Goal: Complete application form

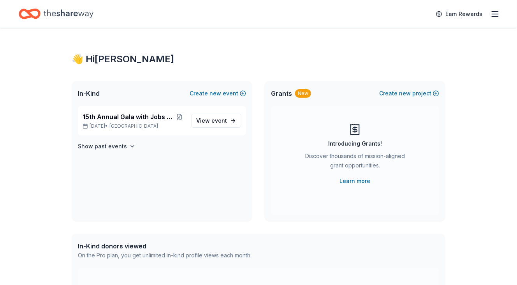
scroll to position [0, 0]
click at [210, 126] on link "View event" at bounding box center [216, 120] width 50 height 14
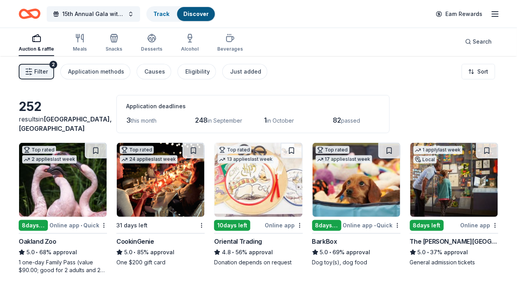
scroll to position [0, 0]
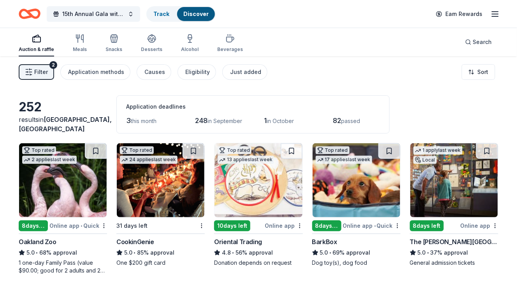
click at [32, 13] on icon "Home" at bounding box center [30, 14] width 22 height 18
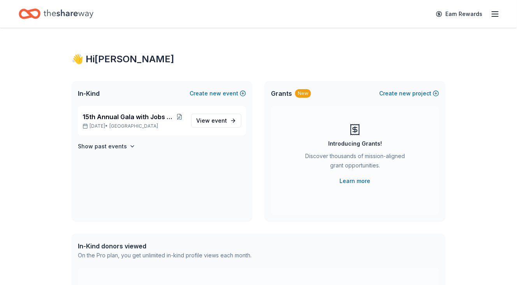
click at [499, 12] on line "button" at bounding box center [496, 12] width 6 height 0
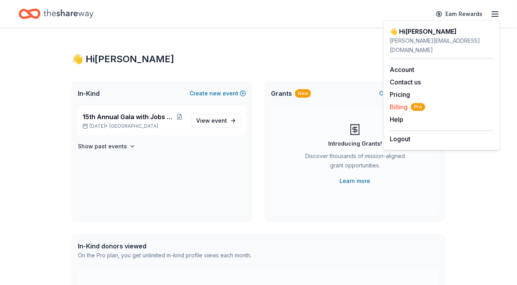
click at [402, 102] on span "Billing Pro" at bounding box center [407, 106] width 35 height 9
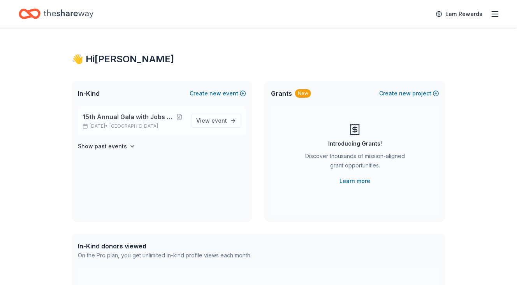
click at [144, 119] on span "15th Annual Gala with Jobs with Justice SF" at bounding box center [129, 116] width 92 height 9
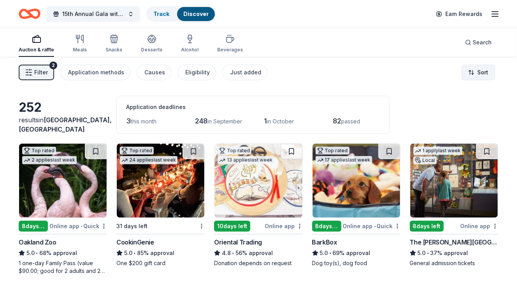
click at [476, 71] on html "15th Annual Gala with Jobs with Justice SF Track Discover Earn Rewards Auction …" at bounding box center [258, 142] width 517 height 285
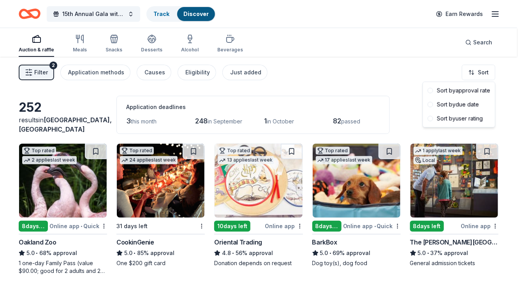
click at [97, 72] on html "15th Annual Gala with Jobs with Justice SF Track Discover Earn Rewards Auction …" at bounding box center [261, 142] width 523 height 285
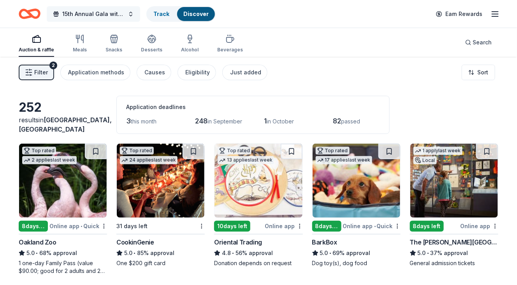
click at [80, 17] on span "15th Annual Gala with Jobs with Justice SF" at bounding box center [93, 13] width 62 height 9
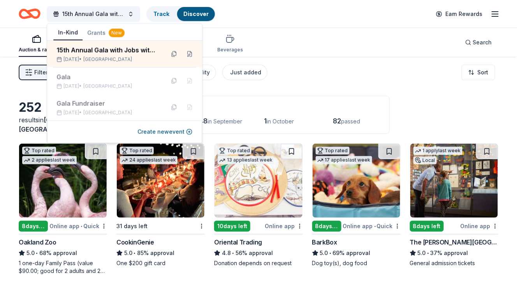
click at [262, 22] on div "15th Annual Gala with Jobs with Justice SF Track Discover Earn Rewards" at bounding box center [259, 14] width 480 height 18
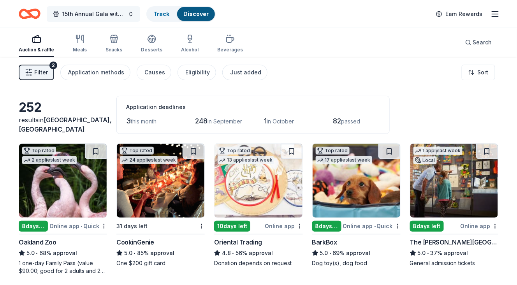
click at [68, 16] on span "15th Annual Gala with Jobs with Justice SF" at bounding box center [93, 13] width 62 height 9
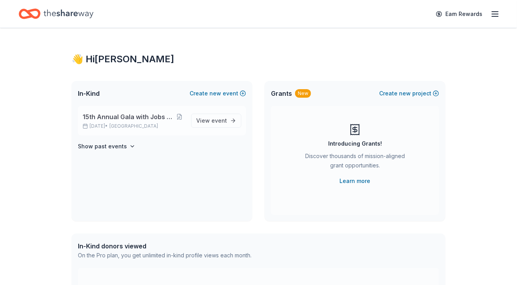
click at [111, 117] on span "15th Annual Gala with Jobs with Justice SF" at bounding box center [129, 116] width 92 height 9
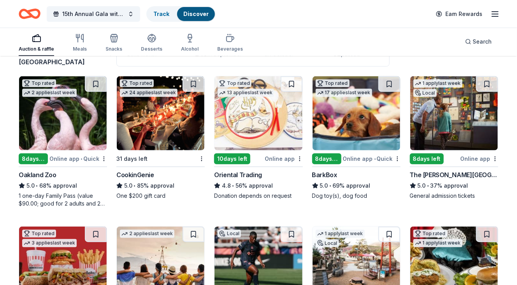
scroll to position [68, 0]
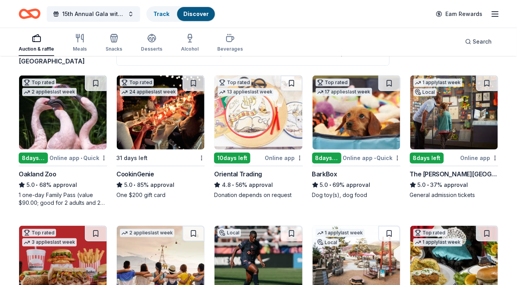
click at [141, 175] on div "CookinGenie" at bounding box center [136, 174] width 38 height 9
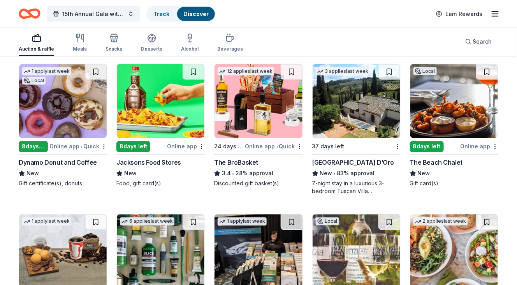
scroll to position [1284, 0]
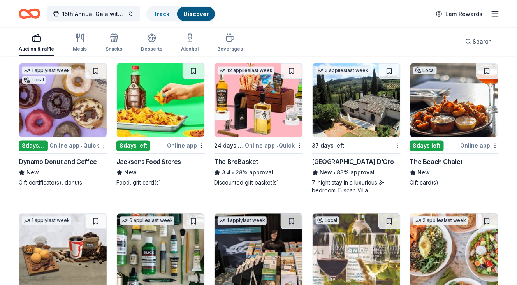
click at [71, 159] on div "Dynamo Donut and Coffee" at bounding box center [58, 161] width 78 height 9
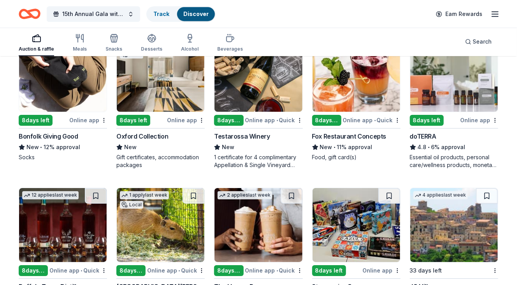
scroll to position [1610, 0]
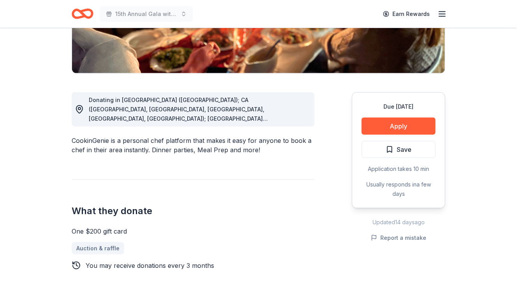
scroll to position [162, 0]
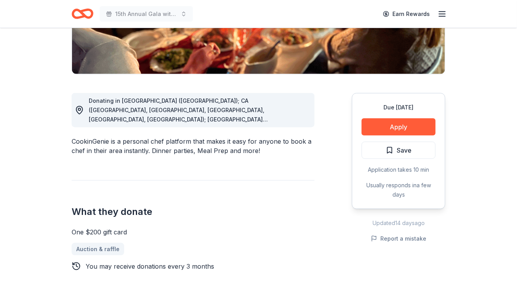
click at [277, 109] on span "Donating in AZ (Maricopa County); CA (Los Angeles County, Riverside County, San…" at bounding box center [192, 194] width 207 height 194
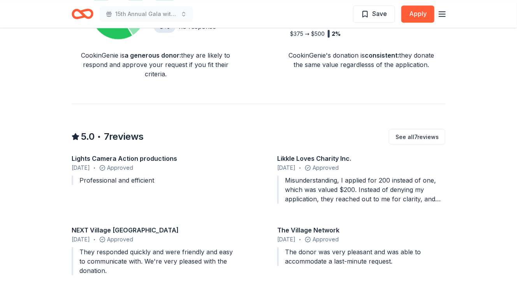
scroll to position [674, 0]
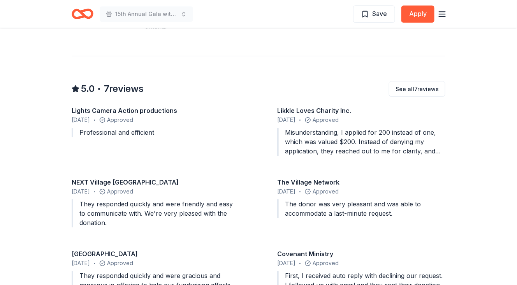
click at [351, 134] on div "Misunderstanding, I applied for 200 instead of one, which was valued $200. Inst…" at bounding box center [361, 142] width 168 height 28
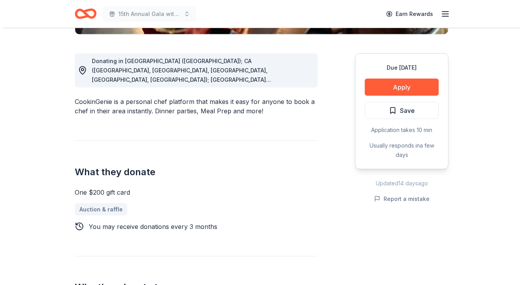
scroll to position [201, 0]
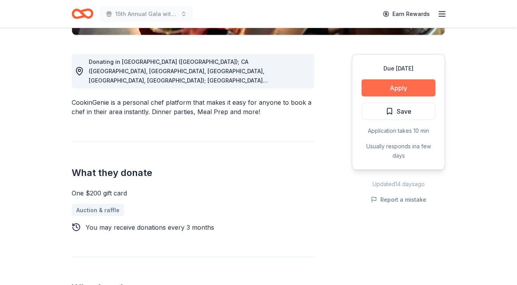
click at [374, 92] on button "Apply" at bounding box center [399, 87] width 74 height 17
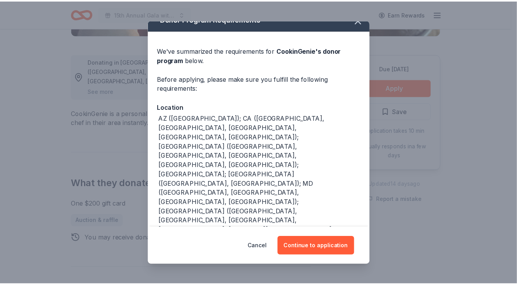
scroll to position [15, 0]
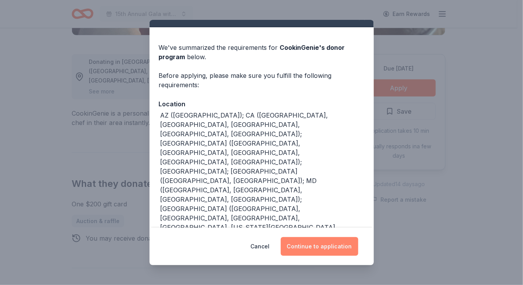
click at [317, 252] on button "Continue to application" at bounding box center [320, 246] width 78 height 19
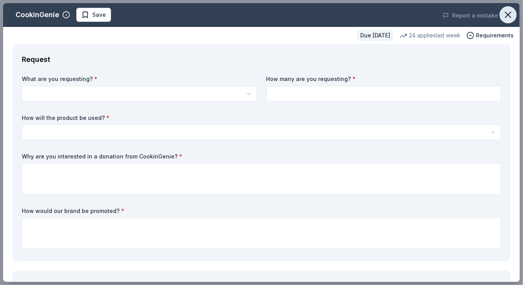
click at [503, 17] on icon "button" at bounding box center [508, 14] width 11 height 11
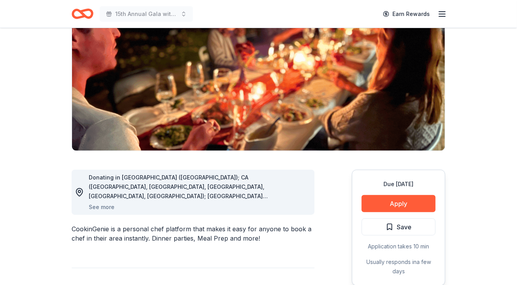
scroll to position [0, 0]
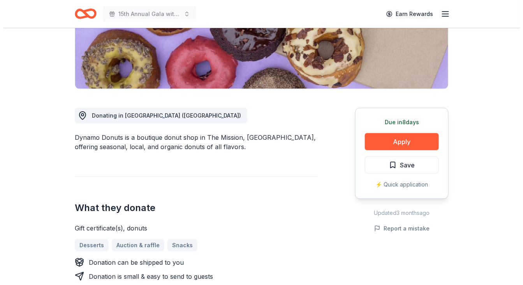
scroll to position [149, 0]
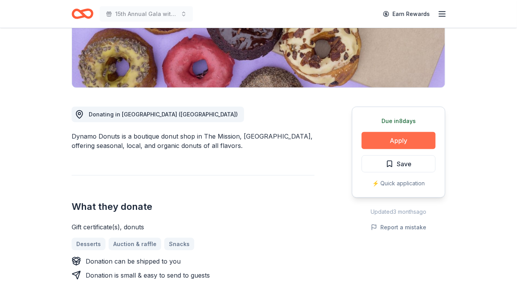
click at [390, 142] on button "Apply" at bounding box center [399, 140] width 74 height 17
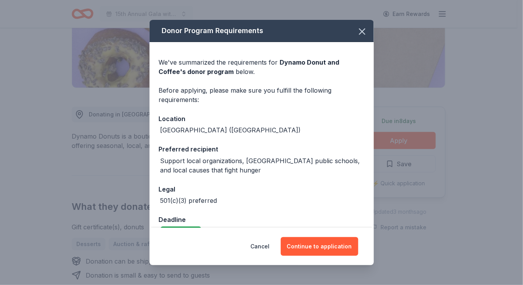
scroll to position [19, 0]
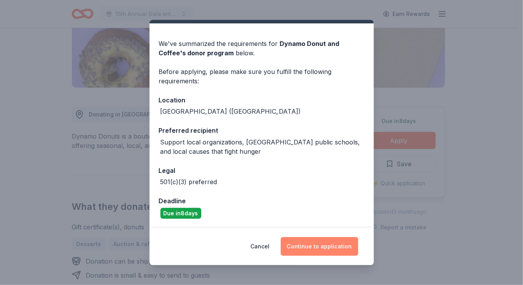
click at [308, 250] on button "Continue to application" at bounding box center [320, 246] width 78 height 19
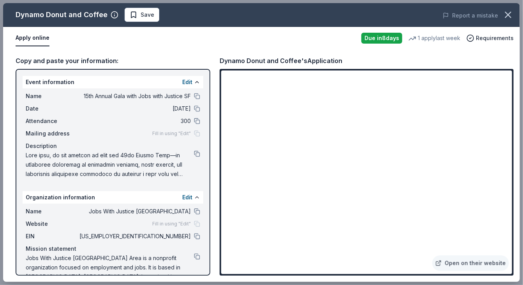
scroll to position [0, 0]
click at [472, 265] on link "Open on their website" at bounding box center [471, 264] width 77 height 16
